Goal: Information Seeking & Learning: Learn about a topic

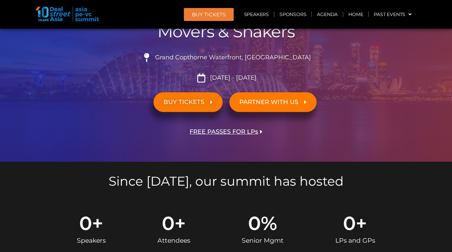
scroll to position [186, 0]
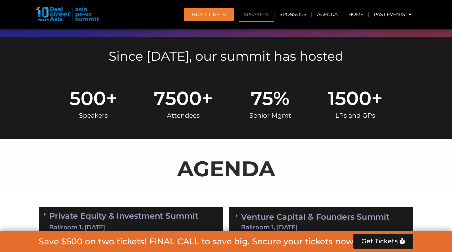
click at [255, 11] on link "Speakers" at bounding box center [256, 14] width 35 height 15
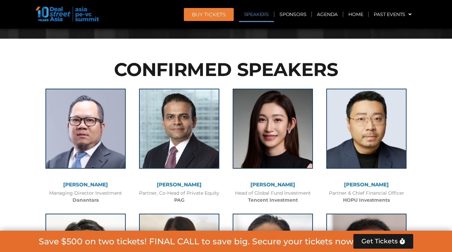
scroll to position [791, 0]
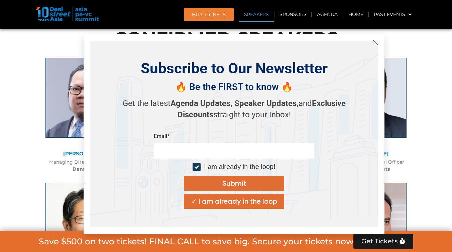
click at [377, 42] on icon "Close" at bounding box center [375, 43] width 6 height 6
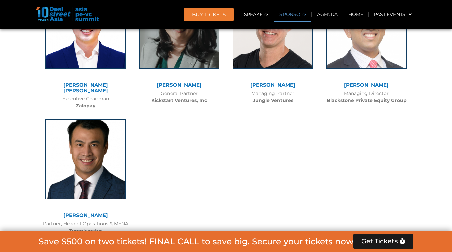
scroll to position [4773, 0]
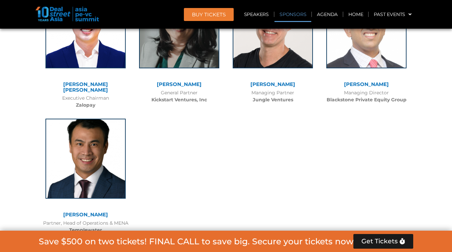
click at [293, 14] on link "Sponsors" at bounding box center [292, 14] width 37 height 15
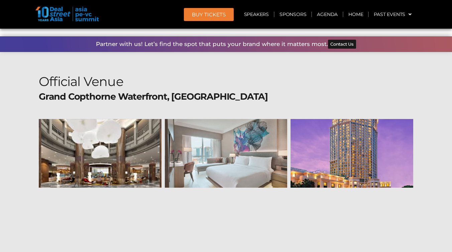
scroll to position [7886, 0]
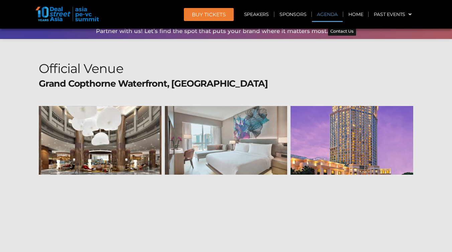
click at [323, 17] on link "Agenda" at bounding box center [327, 14] width 31 height 15
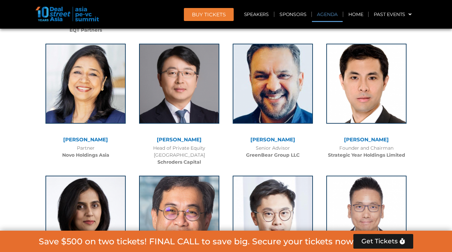
scroll to position [385, 0]
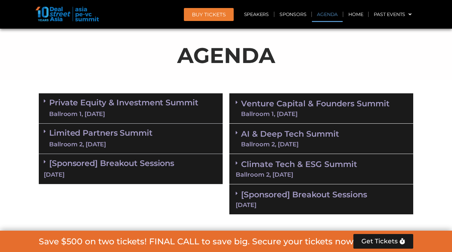
click at [152, 110] on div "Ballroom 1, [DATE]" at bounding box center [123, 114] width 149 height 8
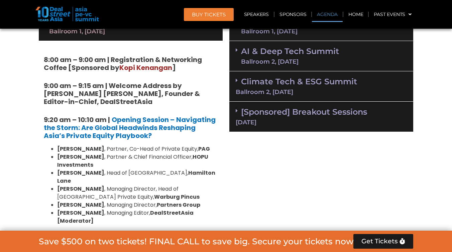
scroll to position [472, 0]
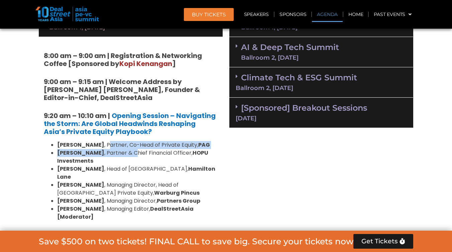
drag, startPoint x: 110, startPoint y: 146, endPoint x: 128, endPoint y: 155, distance: 20.5
click at [128, 155] on ul "[PERSON_NAME] , Partner, Co-Head of Private Equity, [PERSON_NAME] , Partner & C…" at bounding box center [131, 181] width 174 height 80
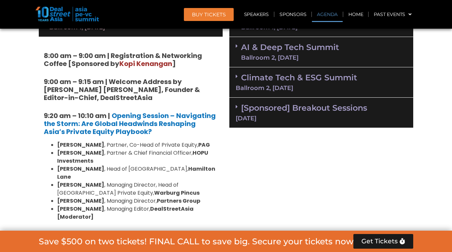
click at [132, 157] on li "[PERSON_NAME] , Partner & Chief Financial Officer, HOPU Investments" at bounding box center [137, 157] width 160 height 16
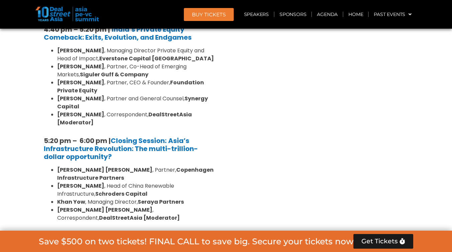
scroll to position [1363, 0]
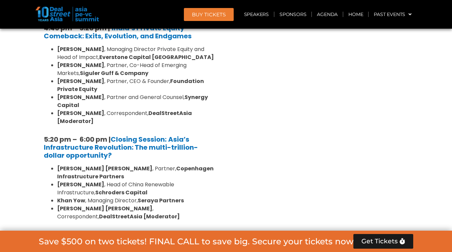
click at [119, 237] on link "Limited Partners [GEOGRAPHIC_DATA] 2, [DATE]" at bounding box center [100, 247] width 103 height 20
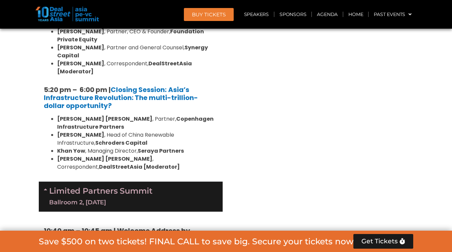
scroll to position [1420, 0]
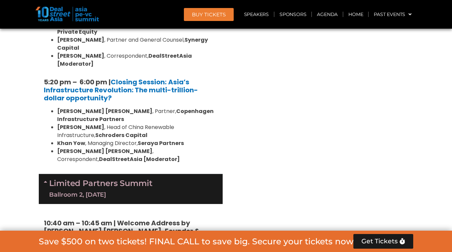
click at [120, 179] on link "Limited Partners [GEOGRAPHIC_DATA] 2, [DATE]" at bounding box center [100, 189] width 103 height 20
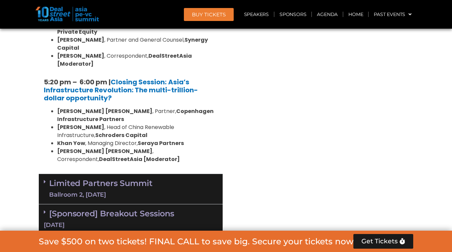
click at [123, 191] on div "Ballroom 2, [DATE]" at bounding box center [100, 195] width 103 height 8
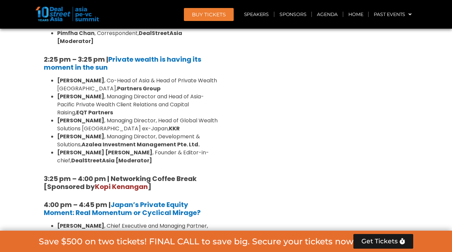
scroll to position [2122, 0]
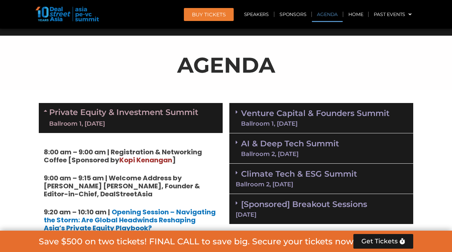
scroll to position [416, 0]
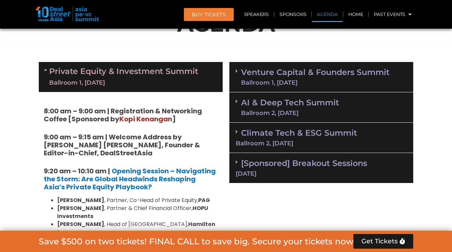
click at [288, 107] on link "AI & Deep Tech Summit Ballroom 2, [DATE]" at bounding box center [290, 107] width 98 height 17
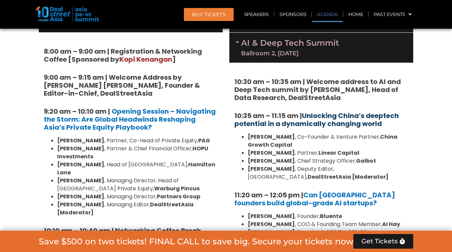
scroll to position [481, 0]
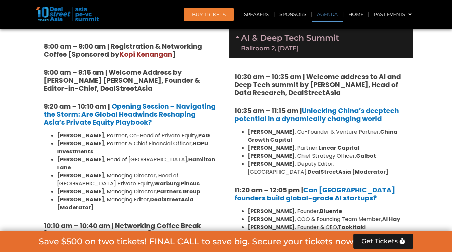
drag, startPoint x: 306, startPoint y: 156, endPoint x: 334, endPoint y: 157, distance: 27.7
click at [334, 157] on li "[PERSON_NAME] , Chief Strategy Officer, Galbot" at bounding box center [327, 156] width 160 height 8
click at [333, 181] on div "10:30 am – 10:35 am | Welcome address to AI and Deep Tech summit by [PERSON_NAM…" at bounding box center [321, 223] width 184 height 331
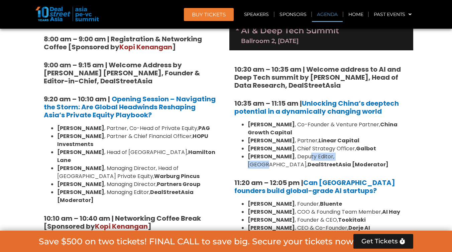
drag, startPoint x: 302, startPoint y: 154, endPoint x: 341, endPoint y: 156, distance: 39.1
click at [341, 156] on li "[PERSON_NAME] , Deputy Editor, [GEOGRAPHIC_DATA], DealStreetAsia [Moderator]" at bounding box center [327, 161] width 160 height 16
click at [357, 159] on li "[PERSON_NAME] , Deputy Editor, [GEOGRAPHIC_DATA], DealStreetAsia [Moderator]" at bounding box center [327, 161] width 160 height 16
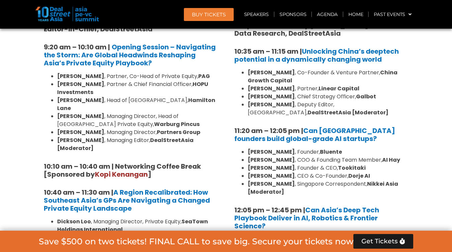
scroll to position [544, 0]
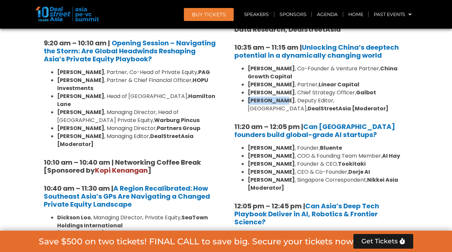
drag, startPoint x: 247, startPoint y: 99, endPoint x: 282, endPoint y: 100, distance: 35.4
click at [282, 100] on ul "[PERSON_NAME] , Co-Founder & Venture Partner, [GEOGRAPHIC_DATA] Growth Capital …" at bounding box center [321, 89] width 174 height 48
copy strong "[PERSON_NAME]"
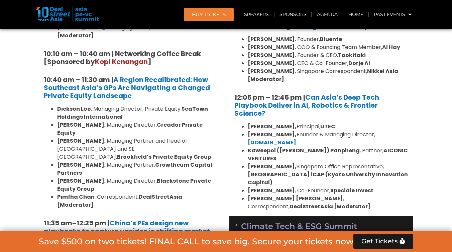
scroll to position [659, 0]
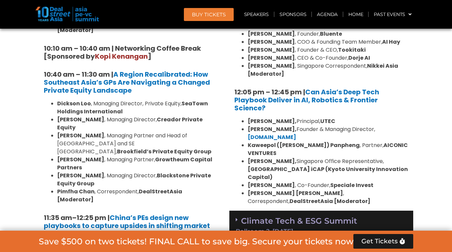
drag, startPoint x: 296, startPoint y: 155, endPoint x: 304, endPoint y: 160, distance: 9.2
click at [304, 160] on li "[PERSON_NAME], [GEOGRAPHIC_DATA] Office Representative, [GEOGRAPHIC_DATA] iCAP …" at bounding box center [327, 170] width 160 height 24
click at [317, 163] on li "[PERSON_NAME], [GEOGRAPHIC_DATA] Office Representative, [GEOGRAPHIC_DATA] iCAP …" at bounding box center [327, 170] width 160 height 24
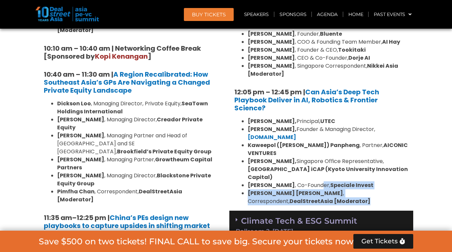
drag, startPoint x: 324, startPoint y: 171, endPoint x: 355, endPoint y: 182, distance: 32.8
click at [356, 182] on ul "[PERSON_NAME], Principal, UTEC [PERSON_NAME], Founder & Managing Director, [DOM…" at bounding box center [321, 162] width 174 height 88
click at [355, 190] on li "[PERSON_NAME] [PERSON_NAME] , Correspondent, DealStreetAsia [Moderator]" at bounding box center [327, 198] width 160 height 16
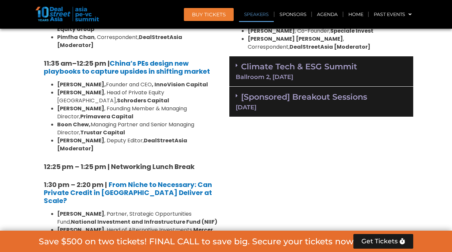
scroll to position [803, 0]
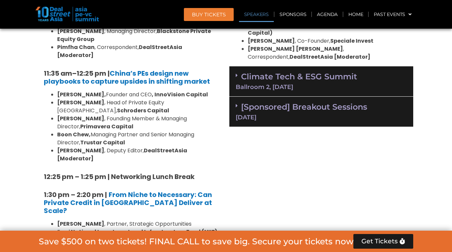
click at [309, 84] on div "Ballroom 2, [DATE]" at bounding box center [320, 87] width 171 height 6
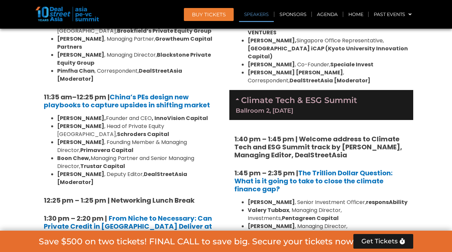
scroll to position [657, 0]
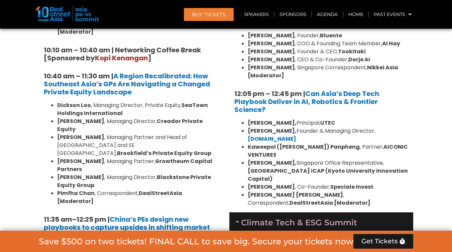
click at [308, 213] on div "Climate Tech & ESG Summit Ballroom 2, [DATE]" at bounding box center [321, 228] width 184 height 30
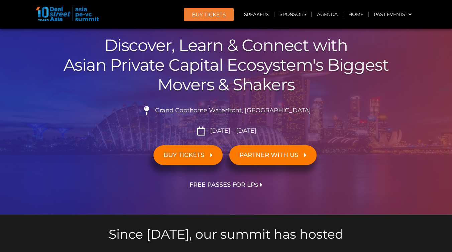
scroll to position [0, 0]
